Goal: Task Accomplishment & Management: Use online tool/utility

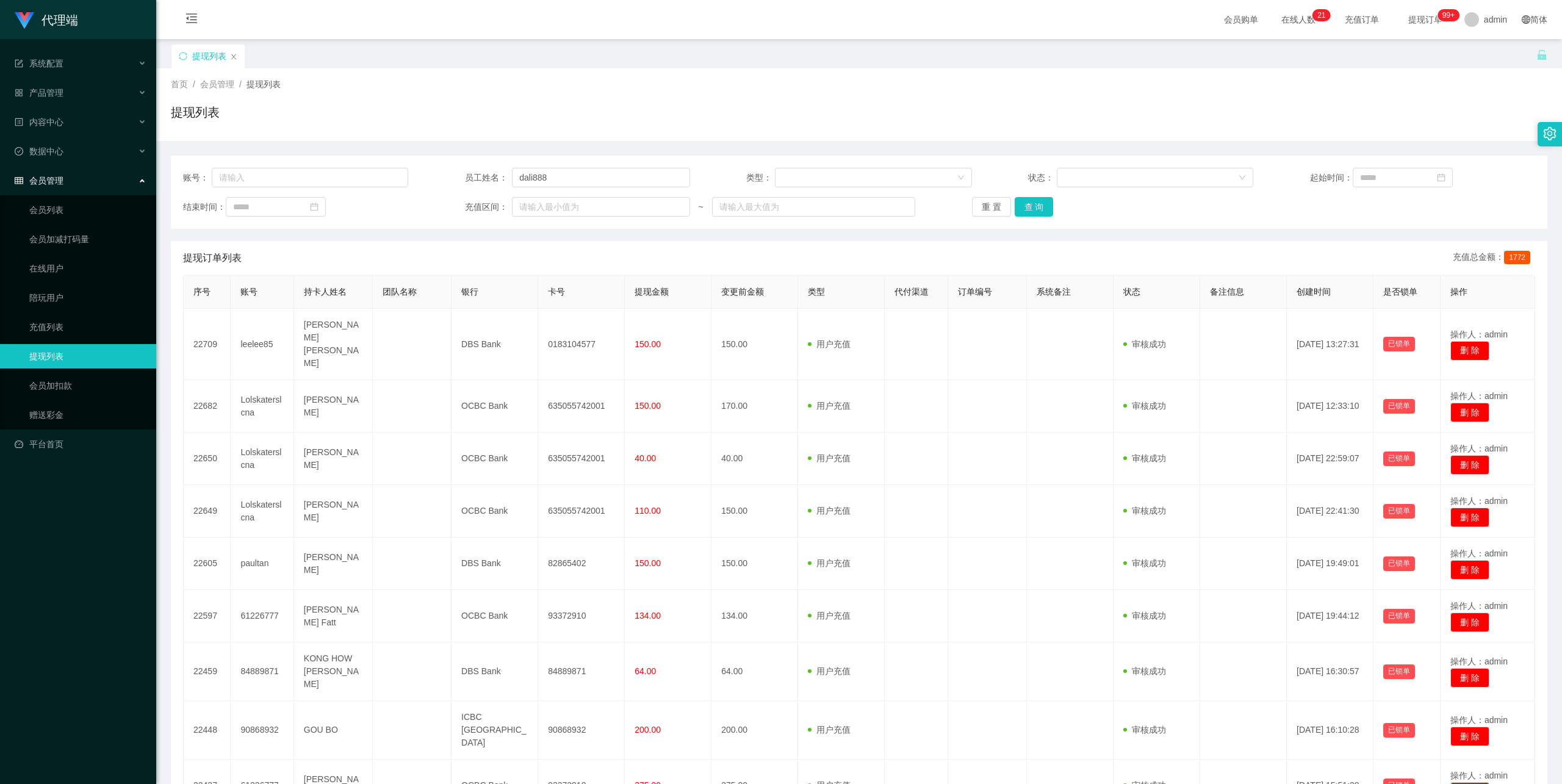
click at [1045, 197] on button "查 询" at bounding box center [1034, 207] width 39 height 20
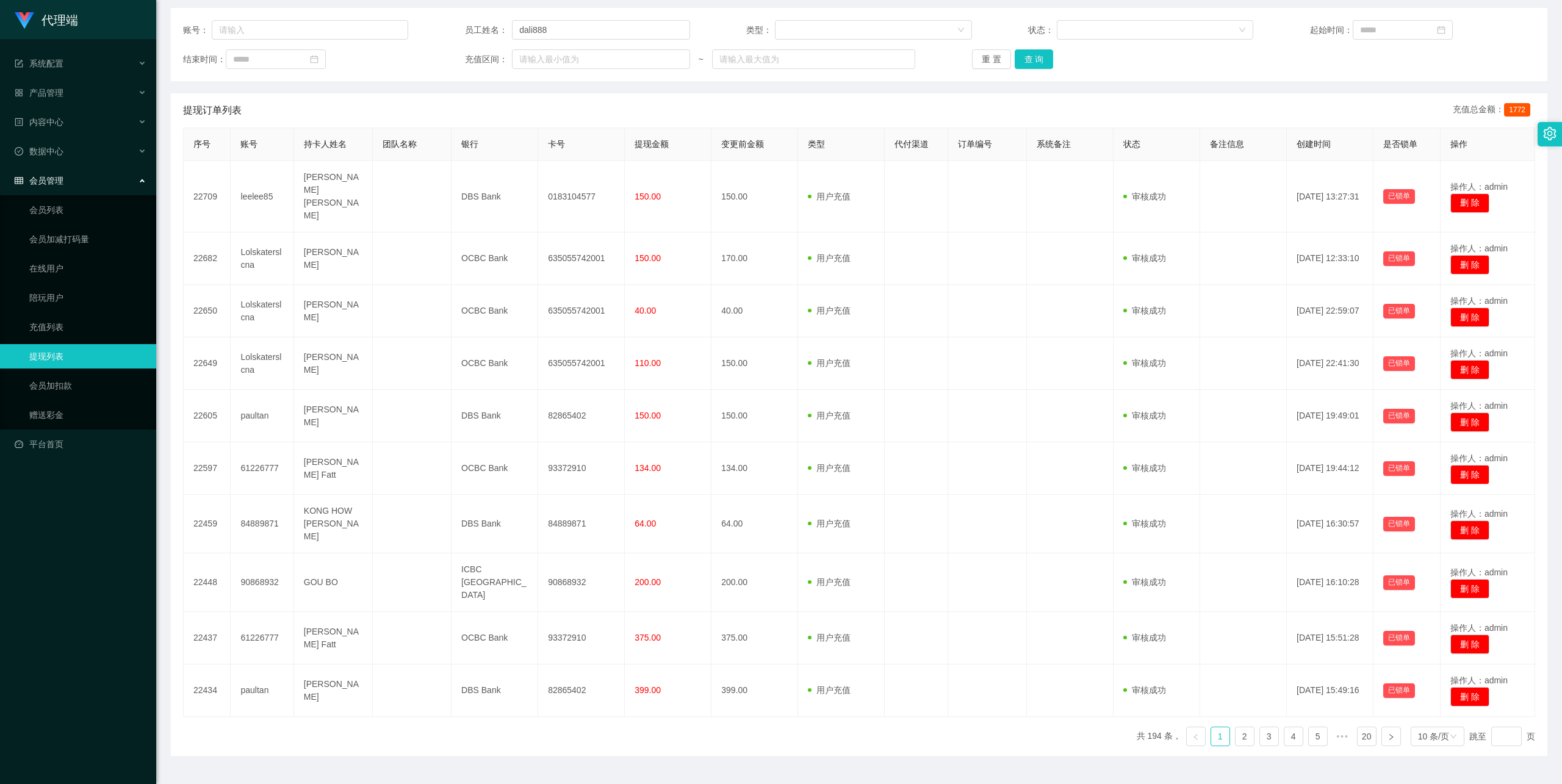
click at [1045, 64] on div "重 置 查 询" at bounding box center [1084, 59] width 225 height 20
click at [1032, 57] on button "查 询" at bounding box center [1034, 59] width 39 height 20
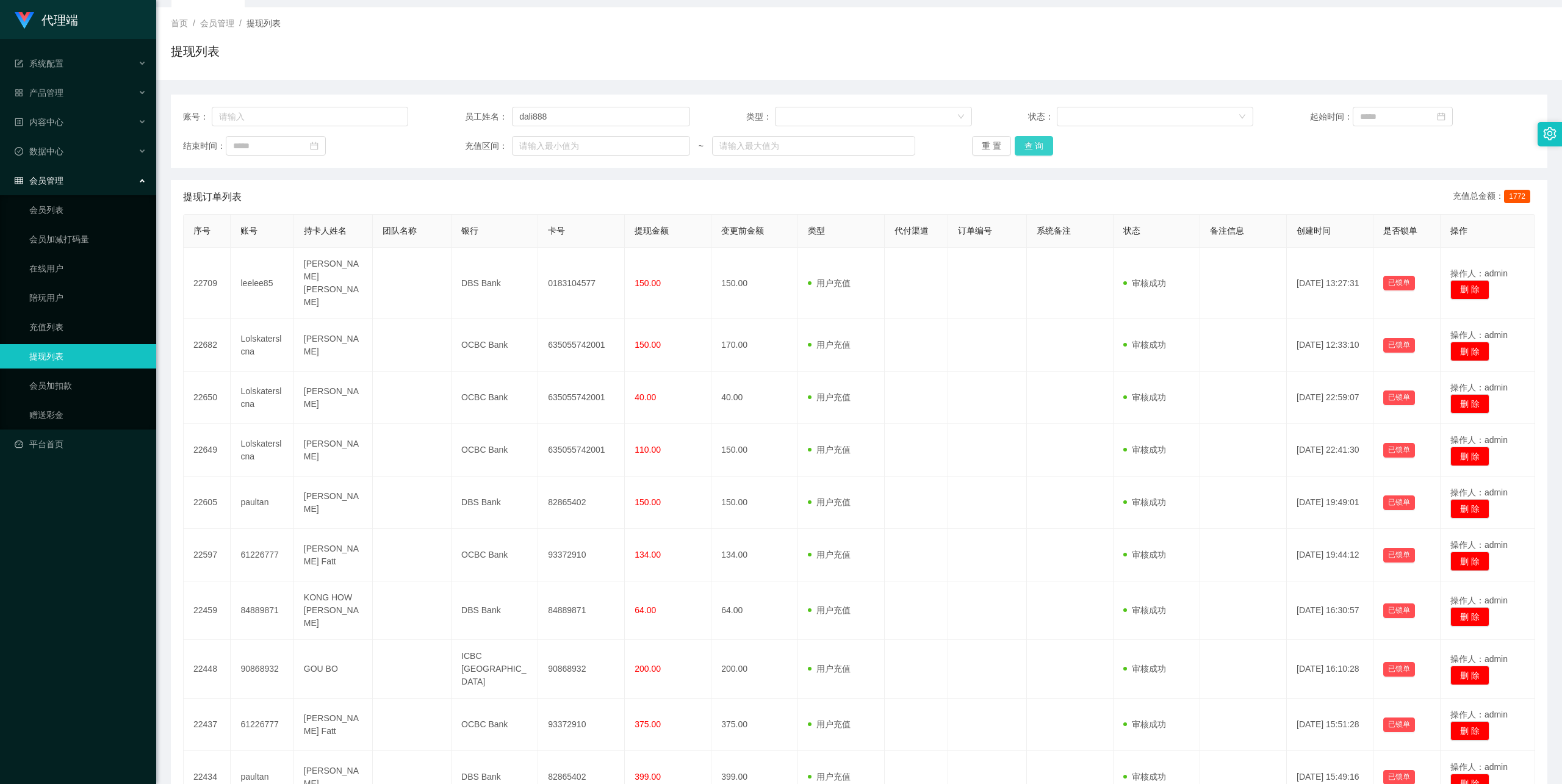
scroll to position [0, 0]
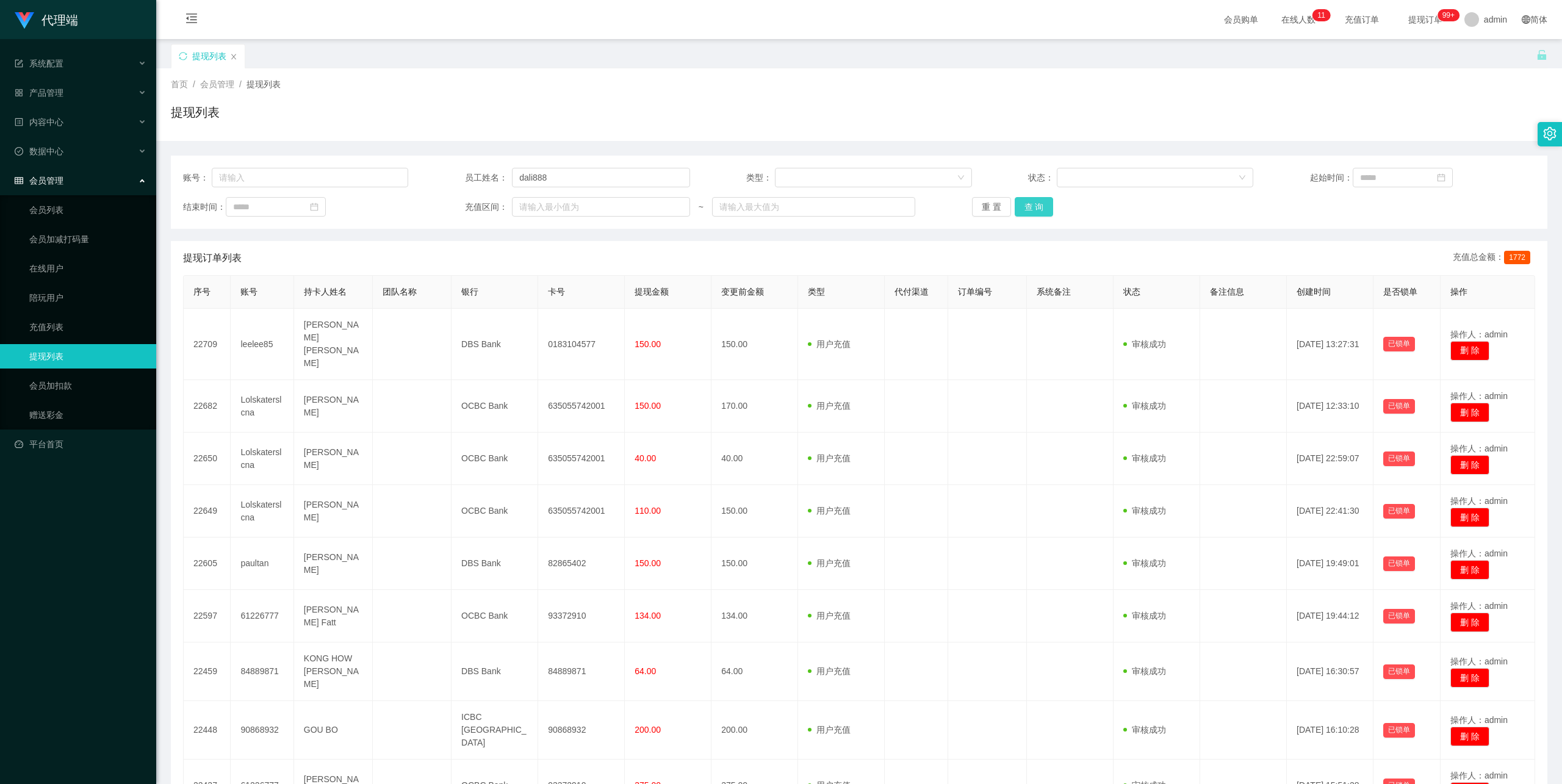
click at [1023, 210] on button "查 询" at bounding box center [1034, 207] width 39 height 20
click at [1028, 206] on button "查 询" at bounding box center [1034, 207] width 39 height 20
click at [1030, 203] on button "查 询" at bounding box center [1034, 207] width 39 height 20
drag, startPoint x: 1031, startPoint y: 202, endPoint x: 1038, endPoint y: 202, distance: 7.0
click at [1030, 202] on button "查 询" at bounding box center [1034, 207] width 39 height 20
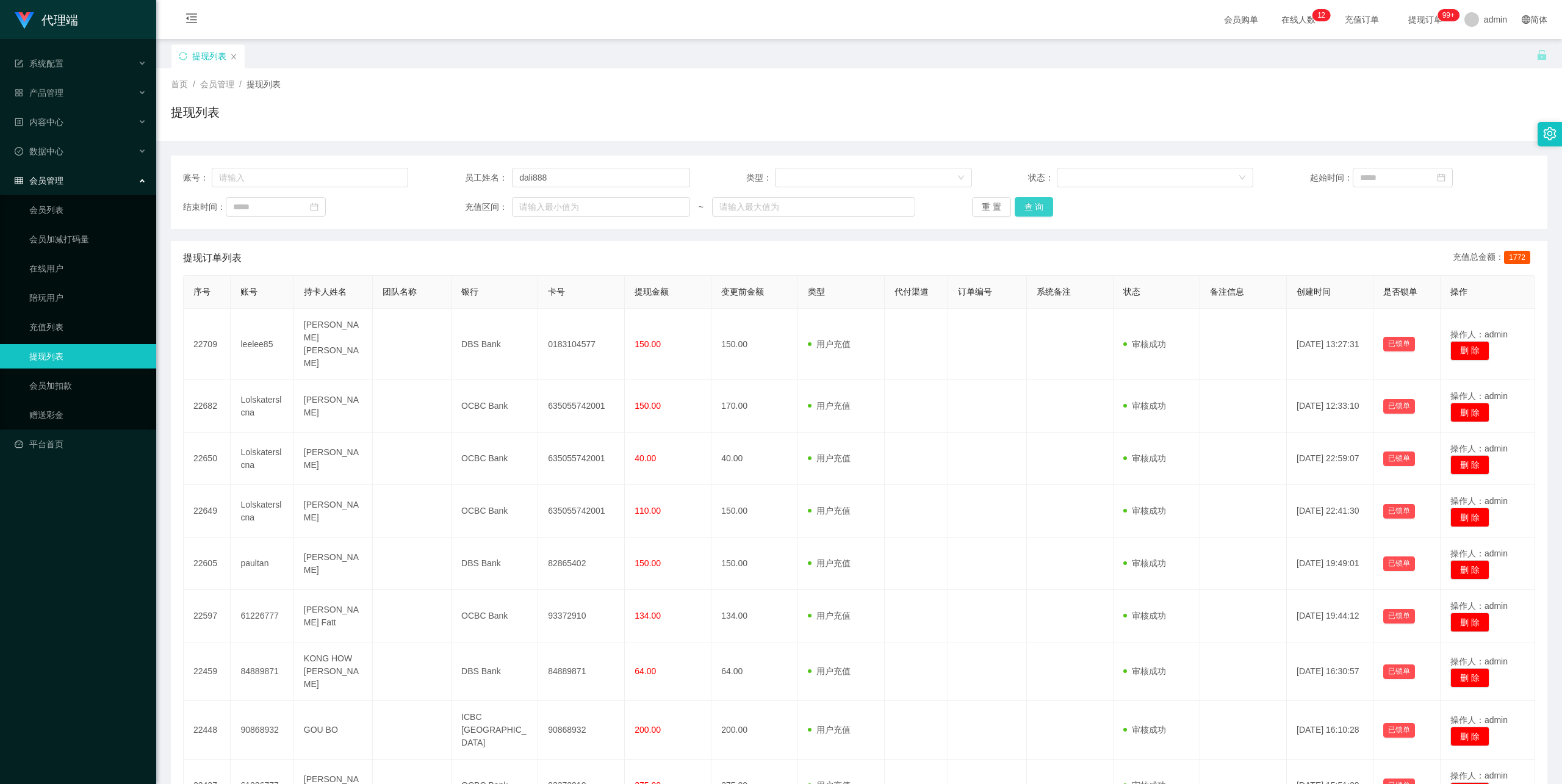
click at [1034, 208] on button "查 询" at bounding box center [1034, 207] width 39 height 20
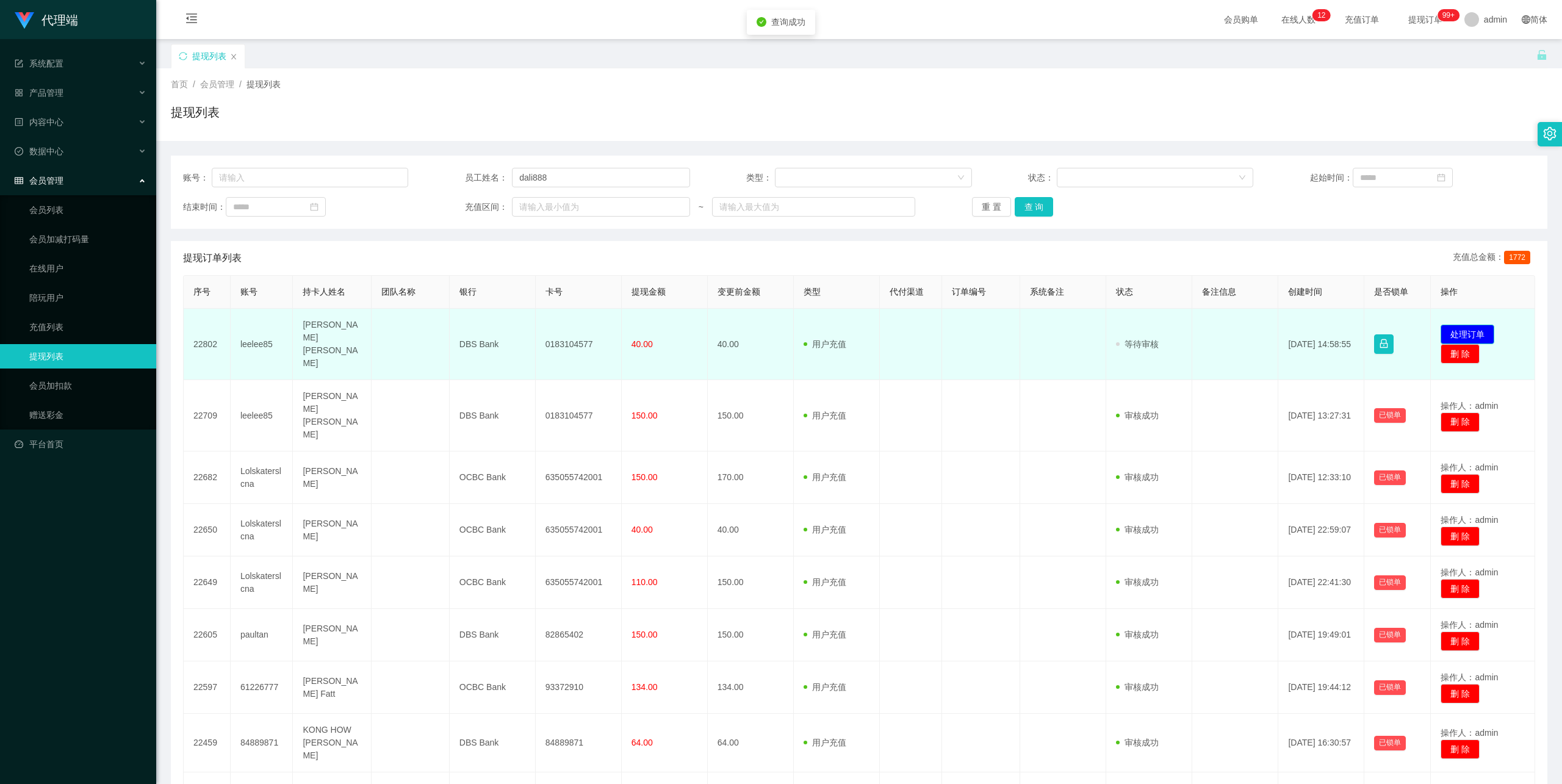
click at [1457, 330] on button "处理订单" at bounding box center [1467, 334] width 54 height 20
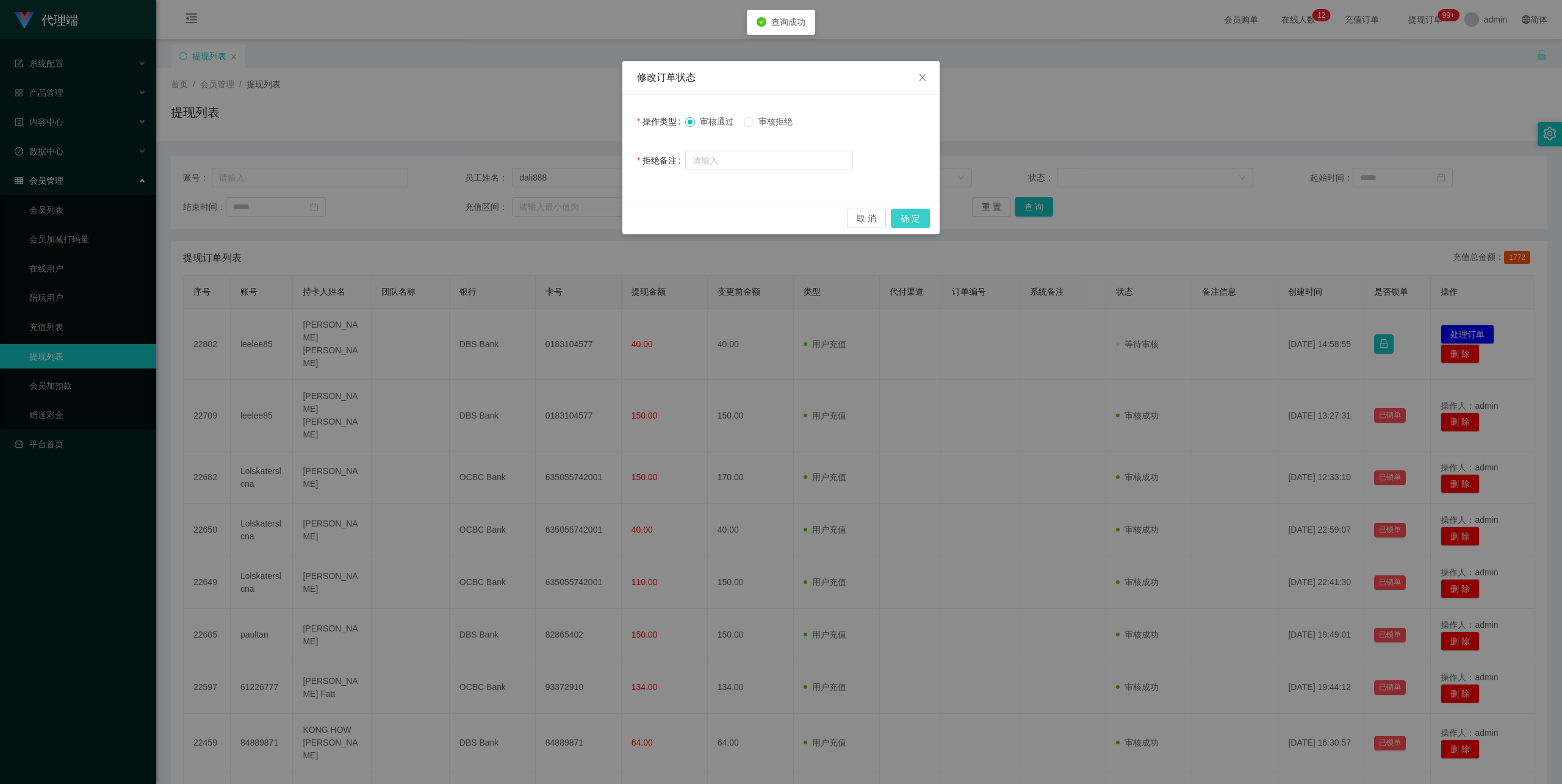
drag, startPoint x: 910, startPoint y: 214, endPoint x: 908, endPoint y: 220, distance: 6.3
click at [910, 214] on button "确 定" at bounding box center [910, 218] width 39 height 20
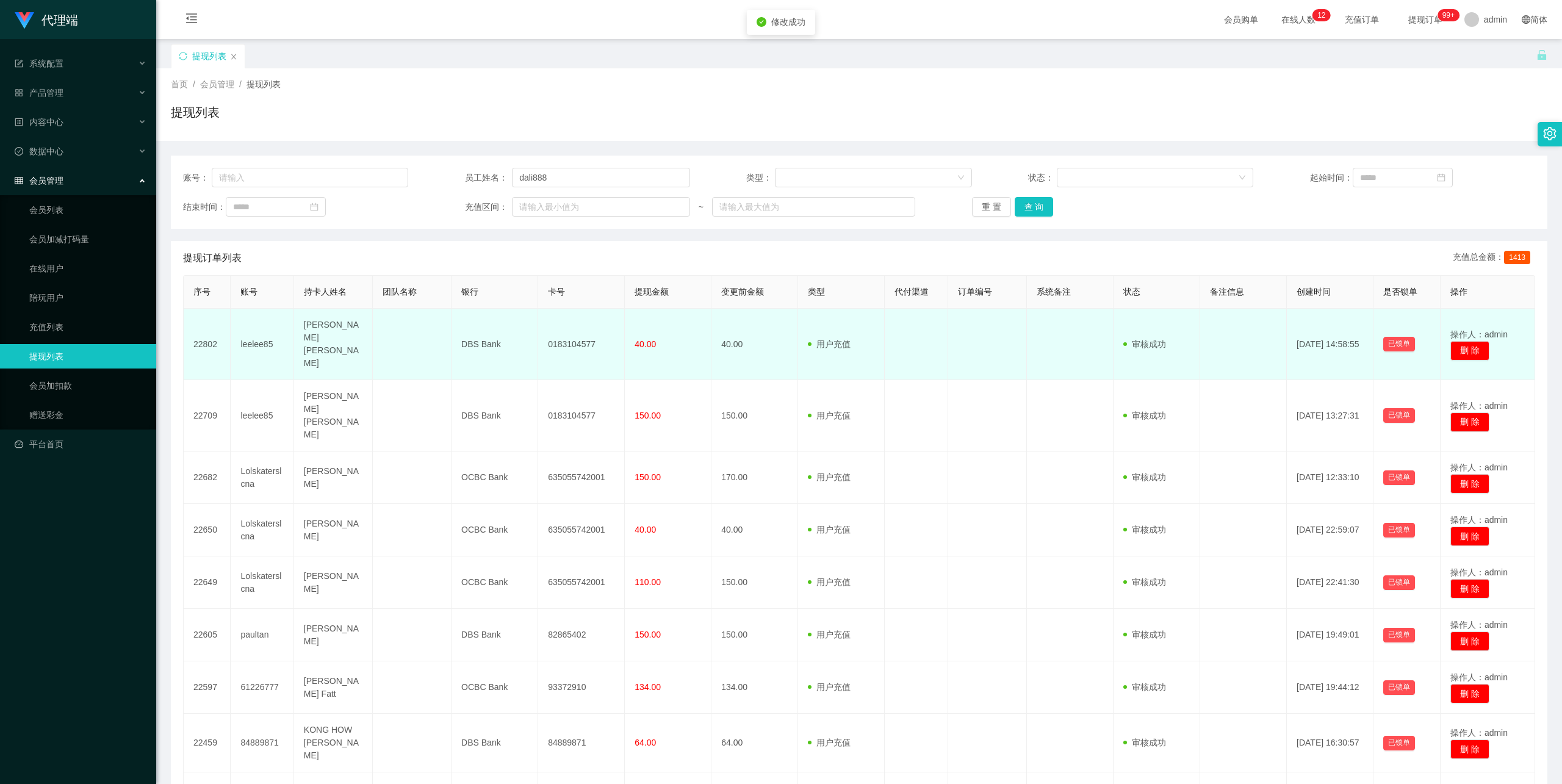
click at [579, 330] on td "0183104577" at bounding box center [581, 344] width 87 height 71
copy td "0183104577"
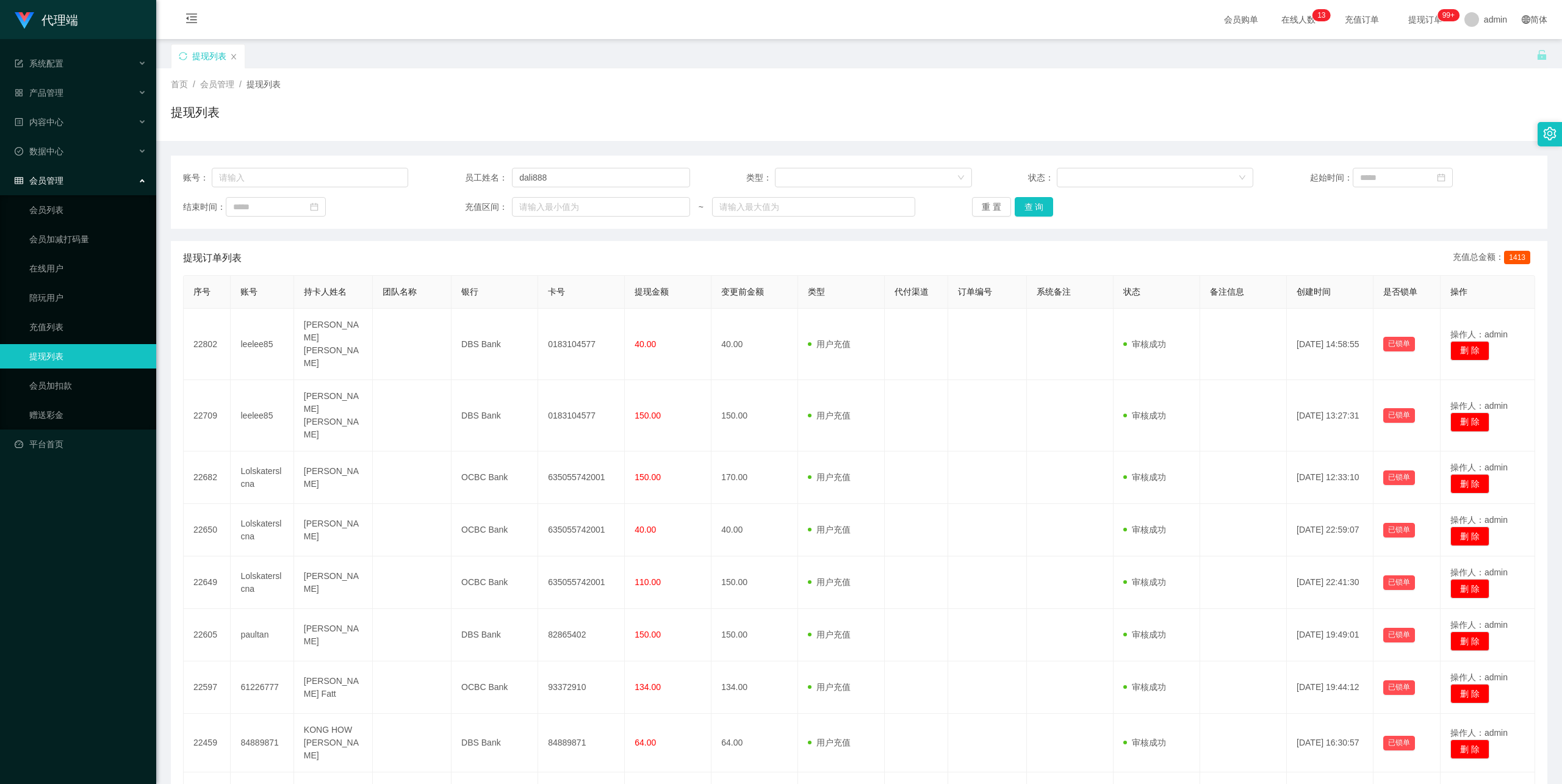
click at [1053, 210] on div "重 置 查 询" at bounding box center [1084, 207] width 225 height 20
click at [1043, 208] on button "查 询" at bounding box center [1034, 207] width 39 height 20
click at [1045, 208] on button "查 询" at bounding box center [1034, 207] width 39 height 20
click at [1026, 202] on button "查 询" at bounding box center [1034, 207] width 39 height 20
